Goal: Task Accomplishment & Management: Complete application form

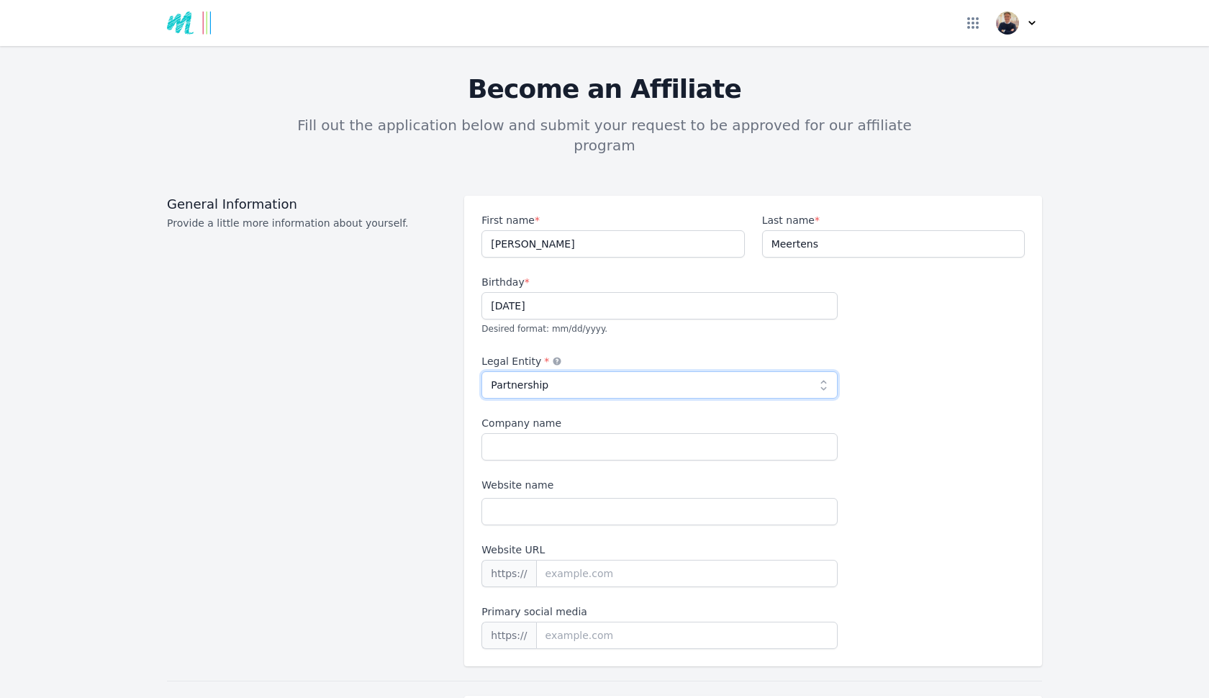
select select "individual"
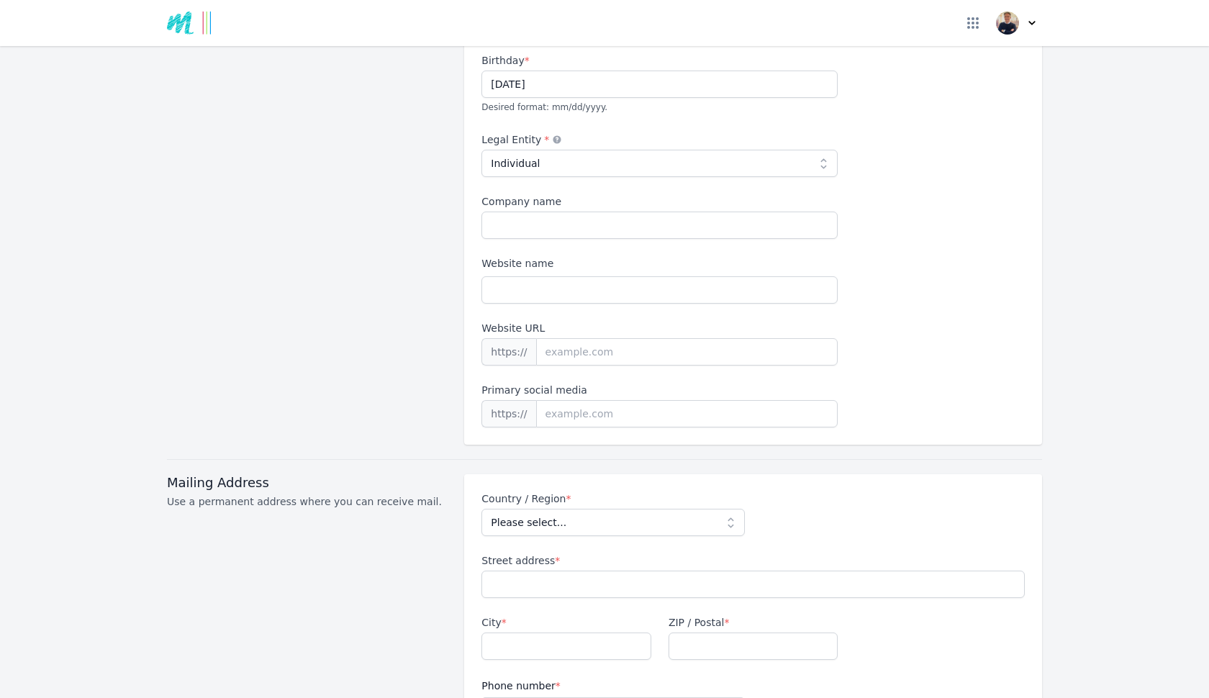
scroll to position [344, 0]
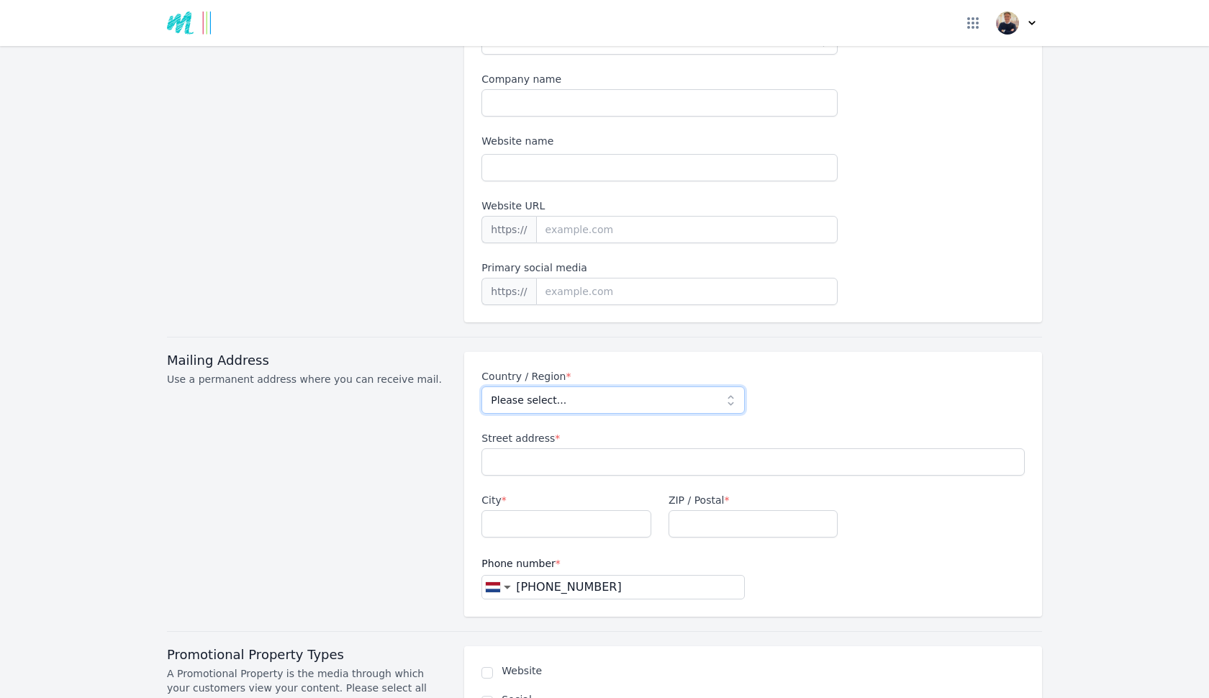
select select "NL"
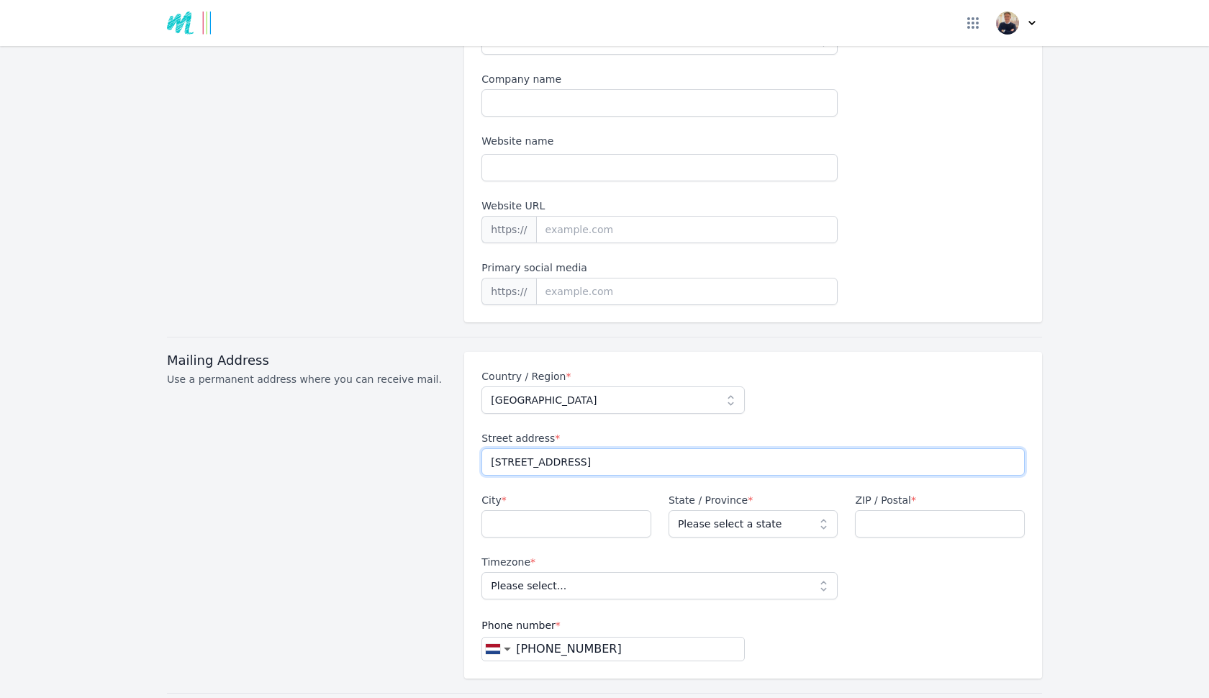
type input "[STREET_ADDRESS]"
type input "Eys"
select select "LI"
type input "6287BB"
select select "Europe/[GEOGRAPHIC_DATA]"
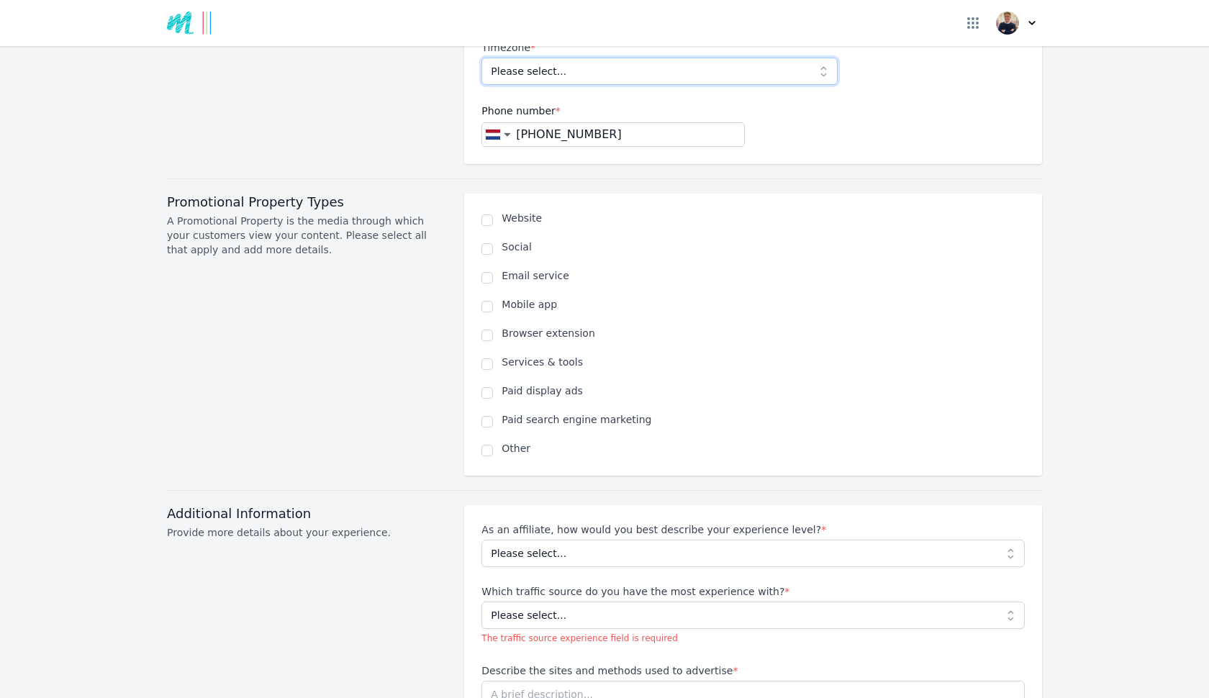
scroll to position [928, 0]
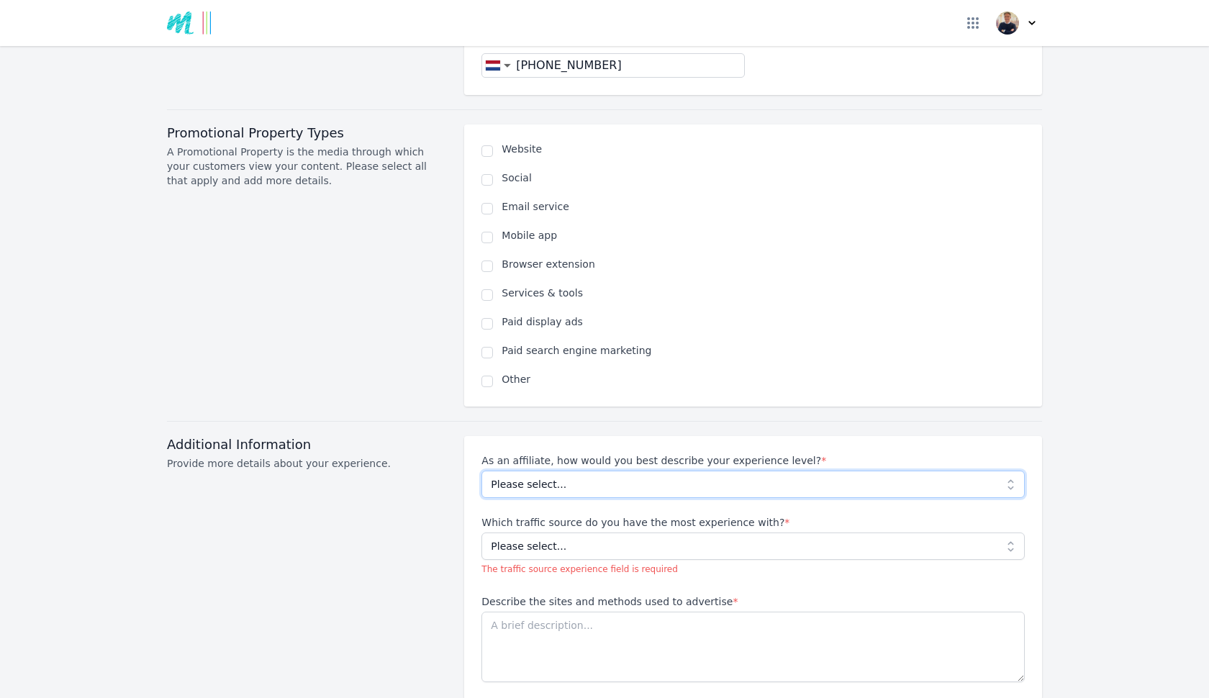
select select "Beginner"
select select "No experience"
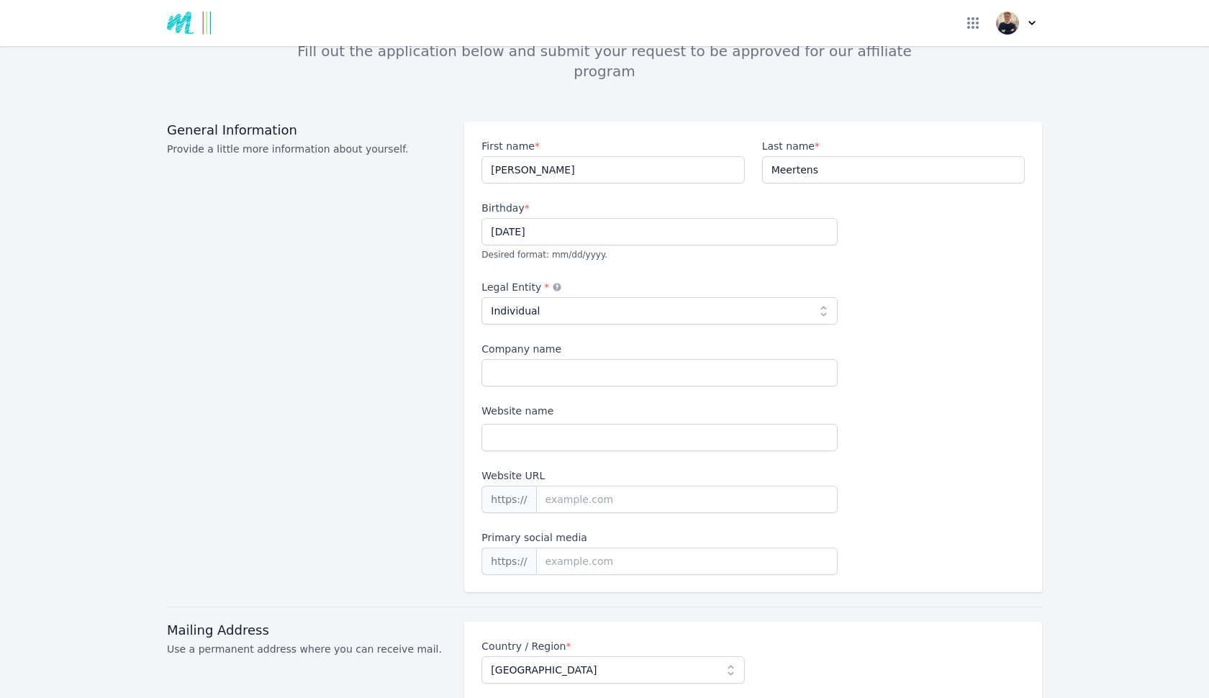
scroll to position [0, 0]
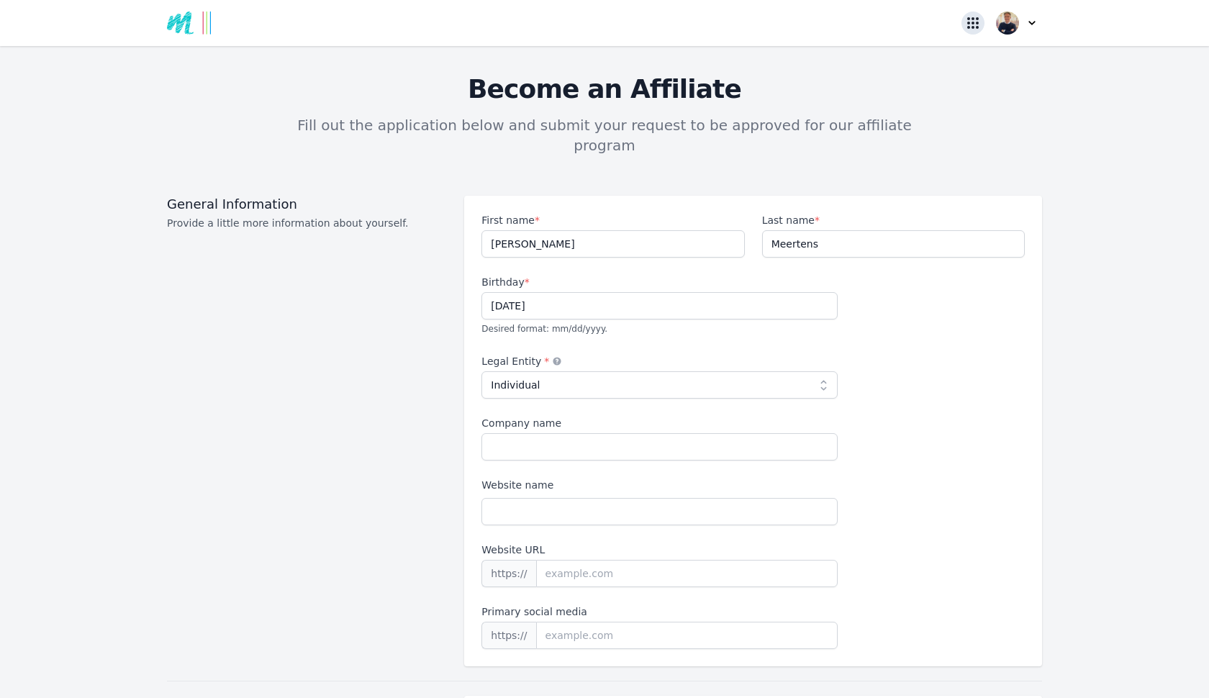
click at [964, 22] on button at bounding box center [972, 23] width 23 height 23
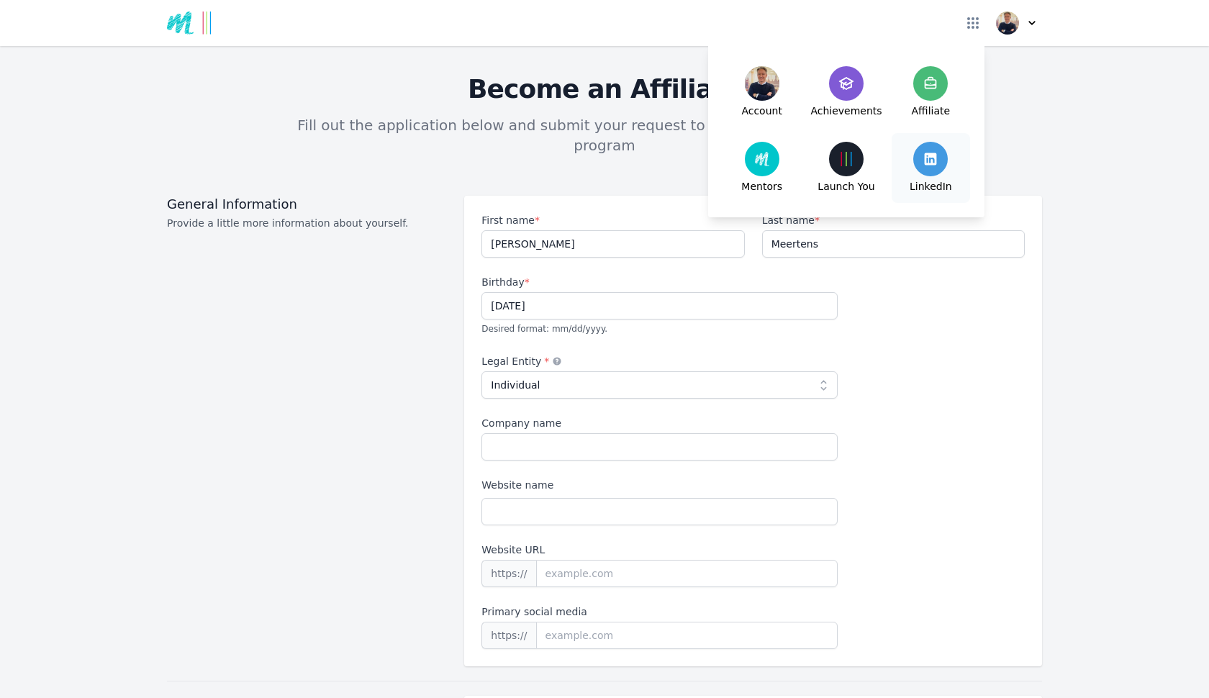
click at [931, 159] on img at bounding box center [930, 159] width 14 height 14
